Goal: Information Seeking & Learning: Learn about a topic

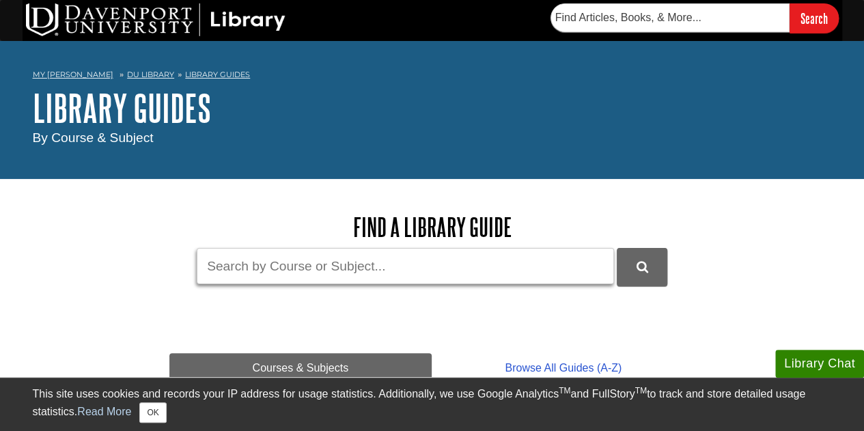
click at [298, 257] on input "Guide Search Terms" at bounding box center [405, 266] width 417 height 36
type input "student success"
click at [617, 248] on button "DU Library Guides Search" at bounding box center [642, 267] width 51 height 38
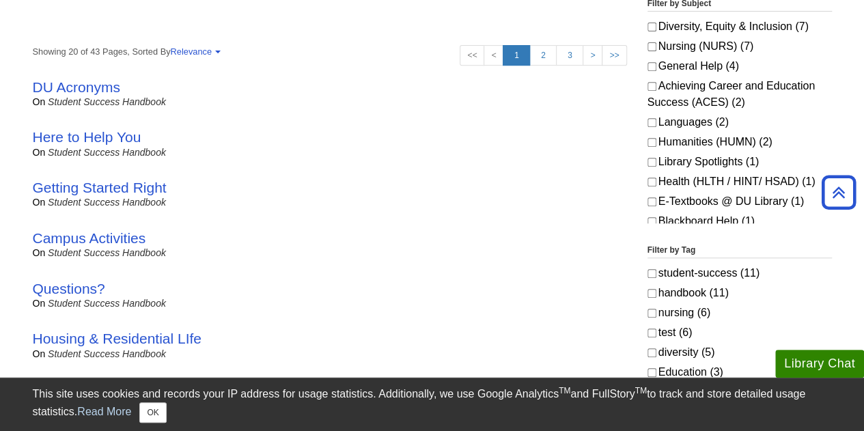
scroll to position [273, 0]
click at [77, 130] on link "Here to Help You" at bounding box center [87, 137] width 109 height 16
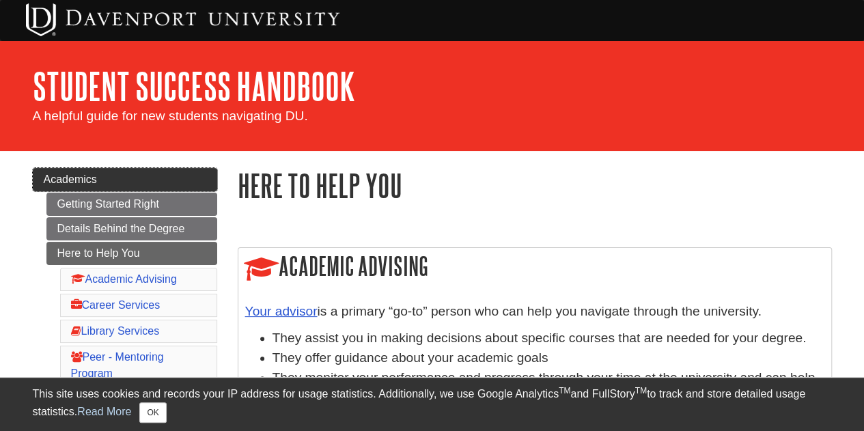
click at [113, 173] on link "Academics" at bounding box center [125, 179] width 184 height 23
